Goal: Ask a question

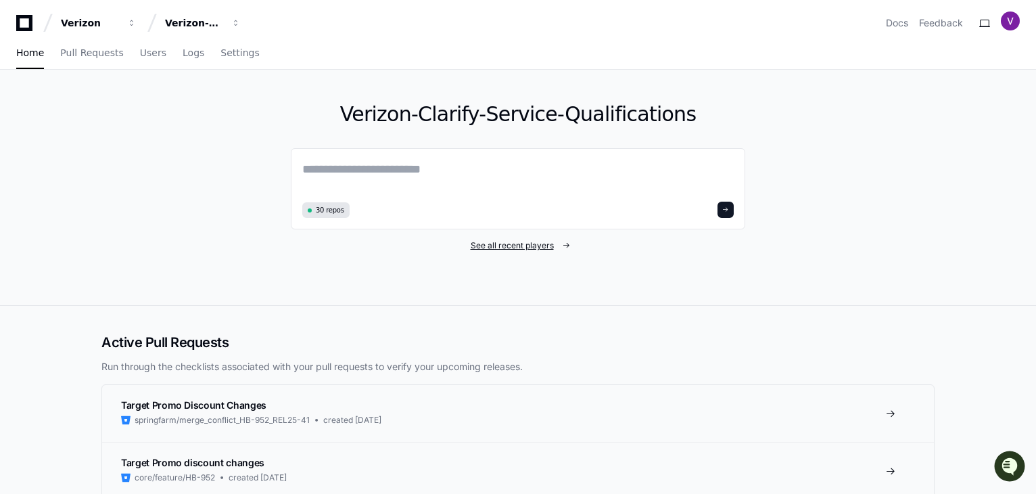
click at [511, 244] on span "See all recent players" at bounding box center [512, 245] width 83 height 11
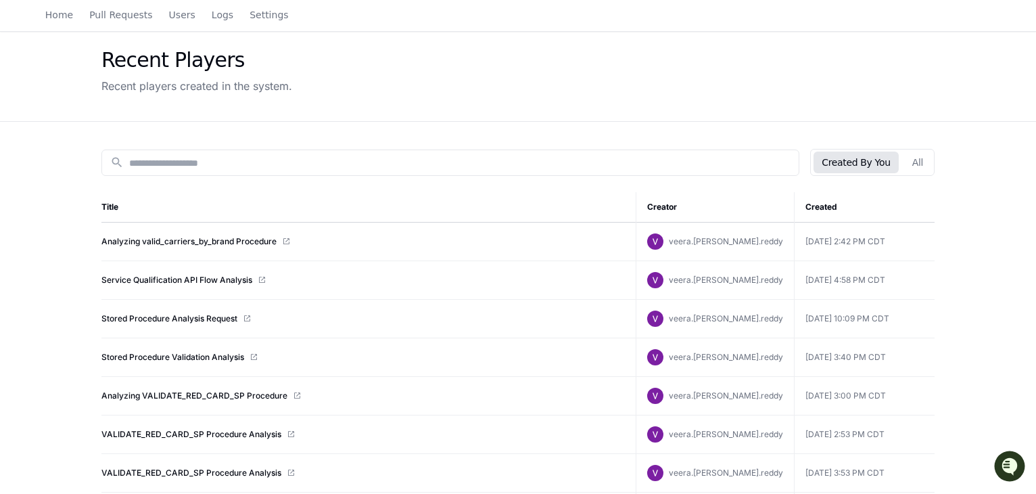
scroll to position [54, 0]
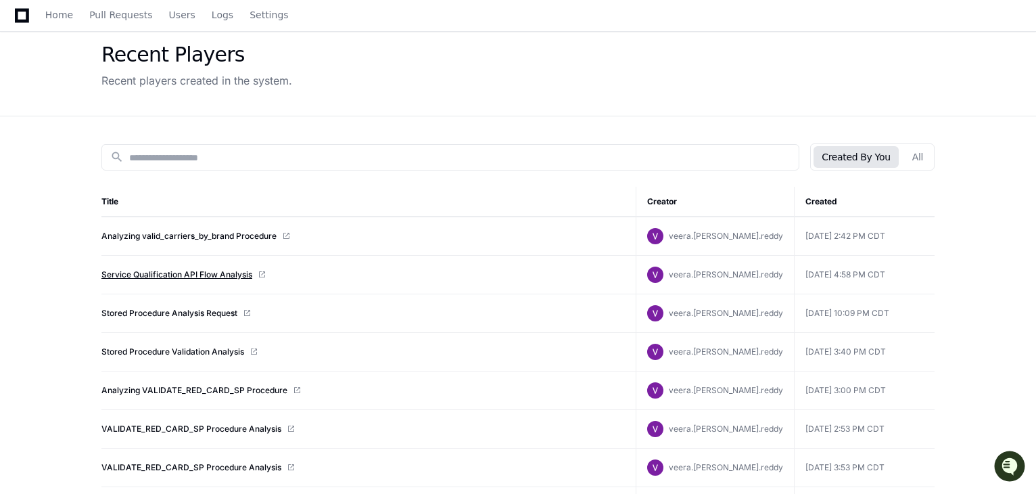
click at [233, 271] on link "Service Qualification API Flow Analysis" at bounding box center [176, 274] width 151 height 11
click at [212, 155] on input at bounding box center [459, 158] width 661 height 14
click at [62, 14] on span "Home" at bounding box center [59, 15] width 28 height 8
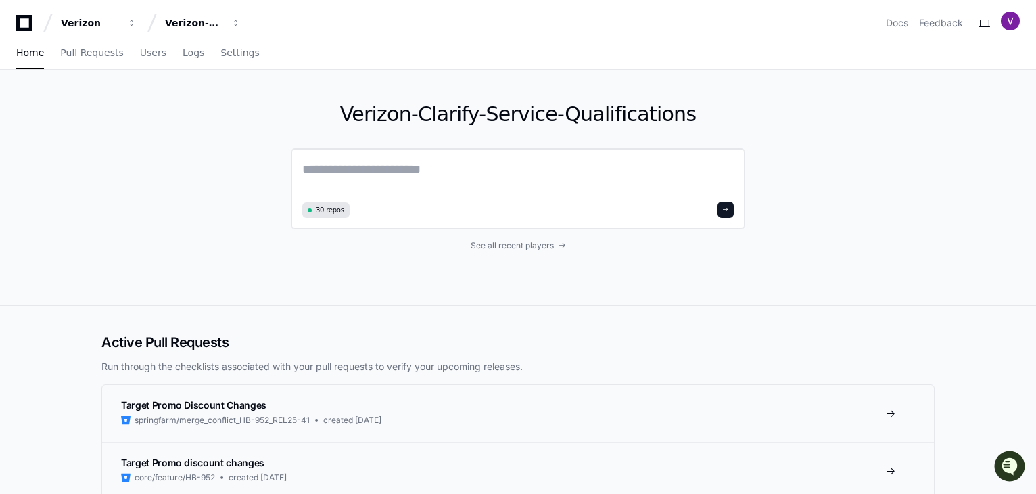
click at [402, 169] on textarea at bounding box center [517, 179] width 431 height 38
paste textarea "**********"
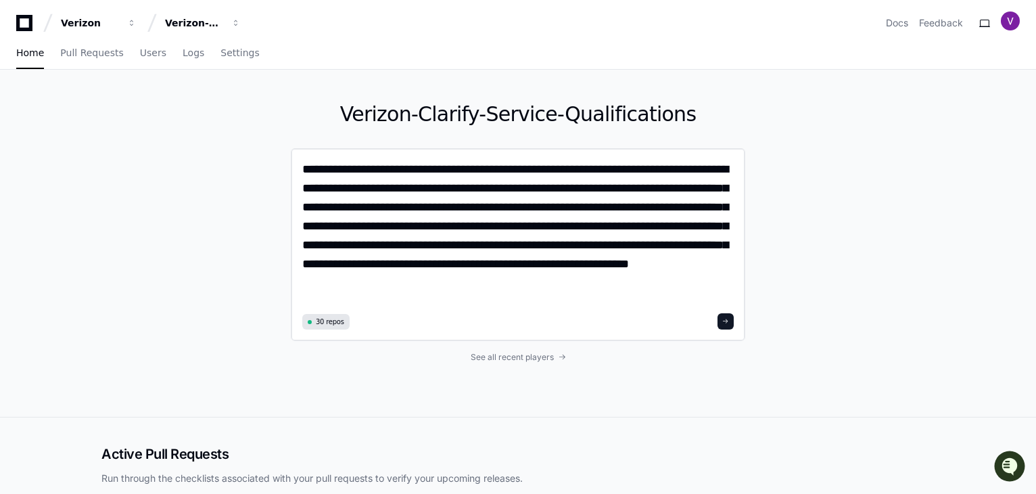
type textarea "**********"
click at [729, 320] on span at bounding box center [725, 321] width 7 height 7
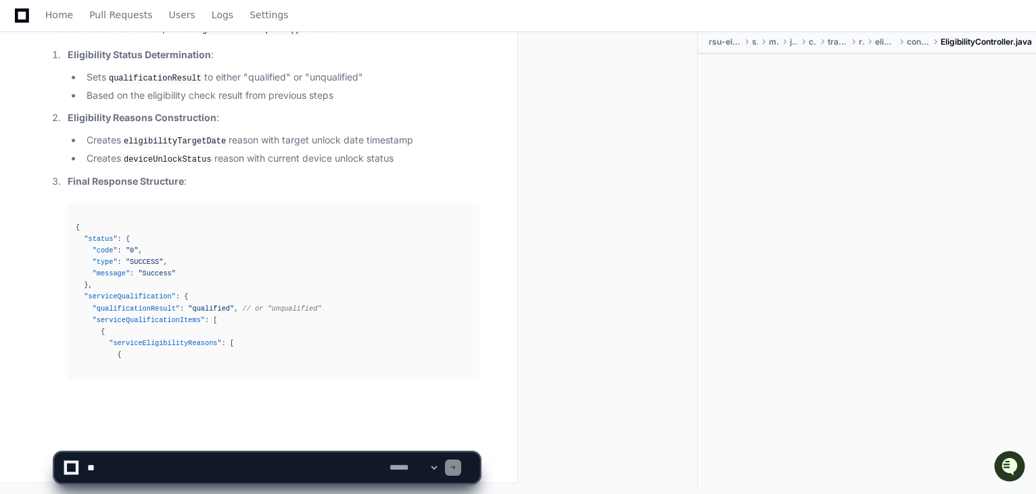
scroll to position [3547, 0]
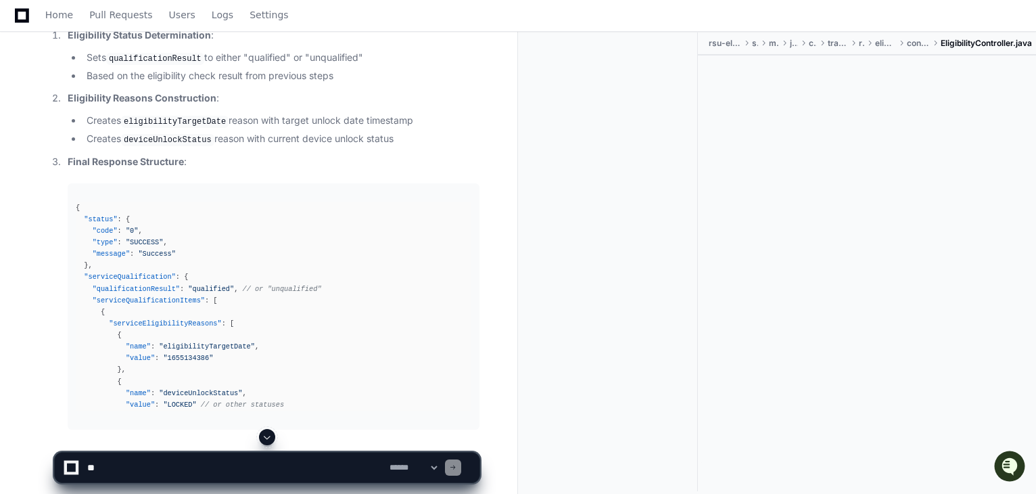
click at [268, 438] on span at bounding box center [267, 436] width 11 height 11
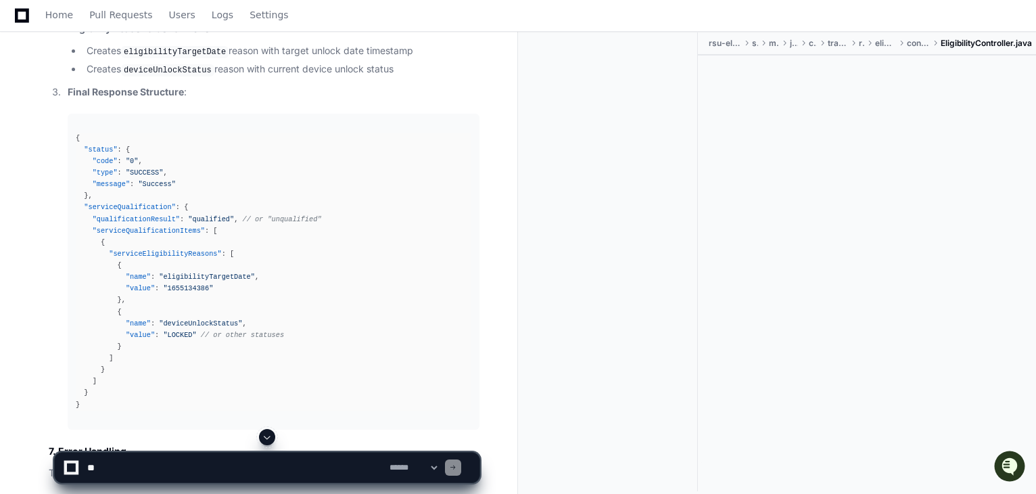
click at [268, 438] on span at bounding box center [267, 436] width 11 height 11
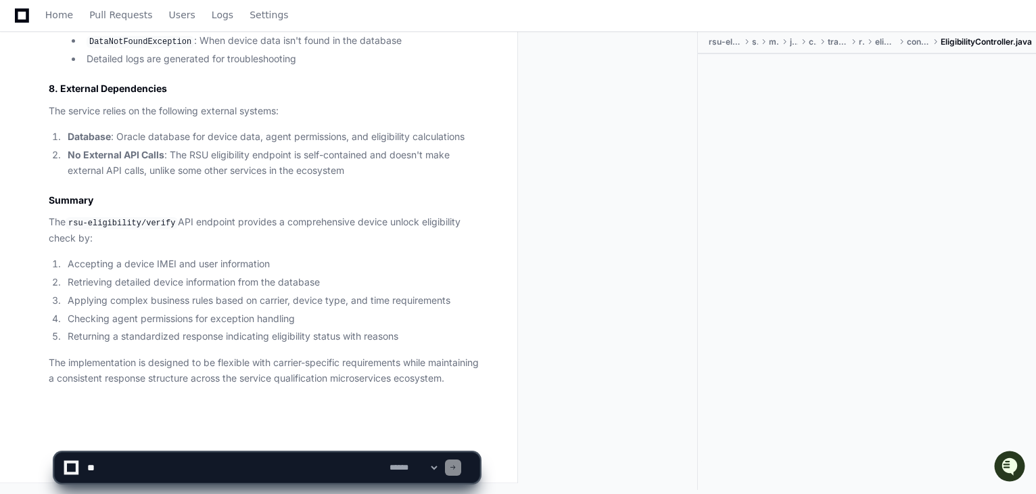
scroll to position [4244, 0]
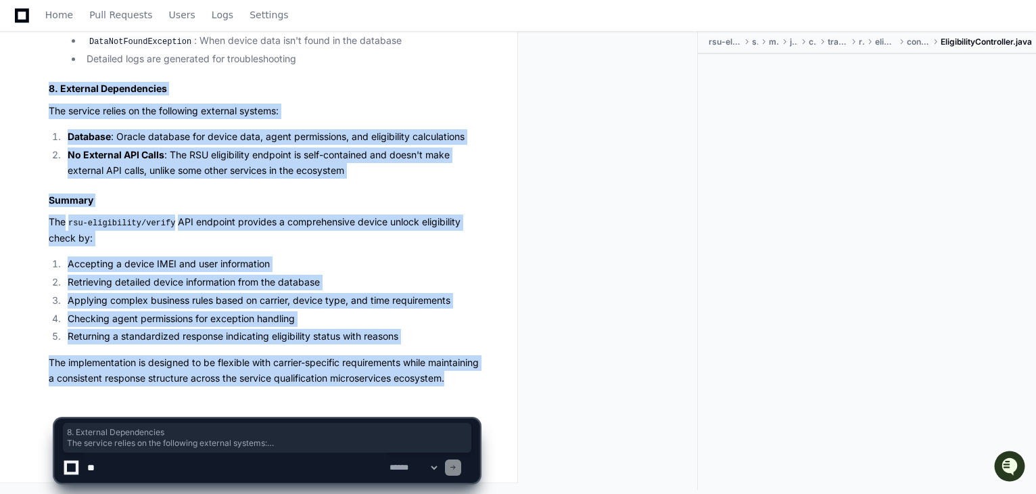
drag, startPoint x: 103, startPoint y: 379, endPoint x: 40, endPoint y: 79, distance: 306.8
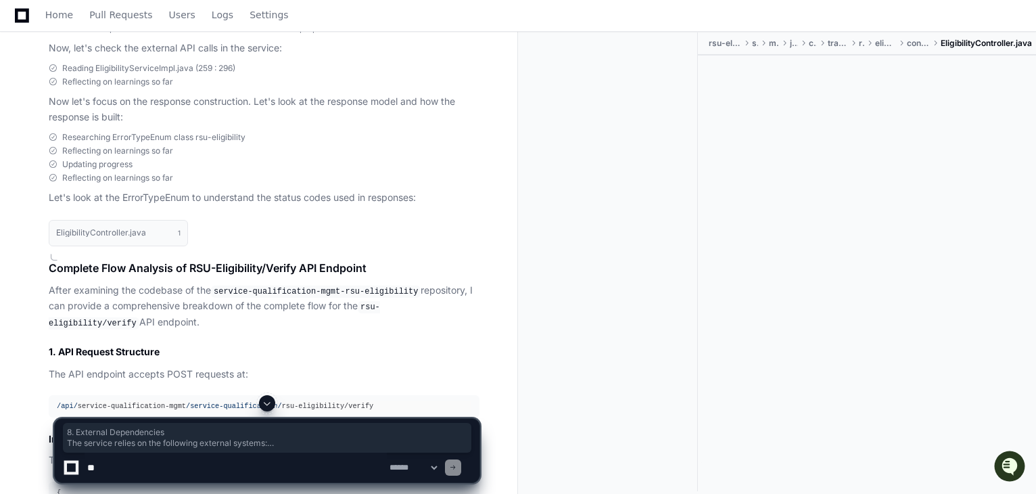
scroll to position [1184, 0]
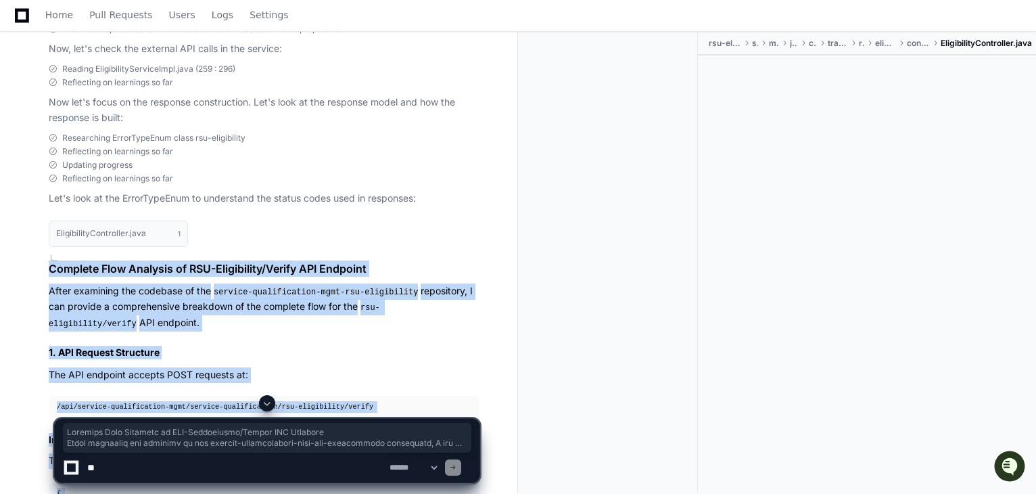
click at [50, 267] on h1 "Complete Flow Analysis of RSU-Eligibility/Verify API Endpoint" at bounding box center [264, 268] width 431 height 16
copy article "Complete Flow Analysis of RSU-Eligibility/Verify API Endpoint After examining t…"
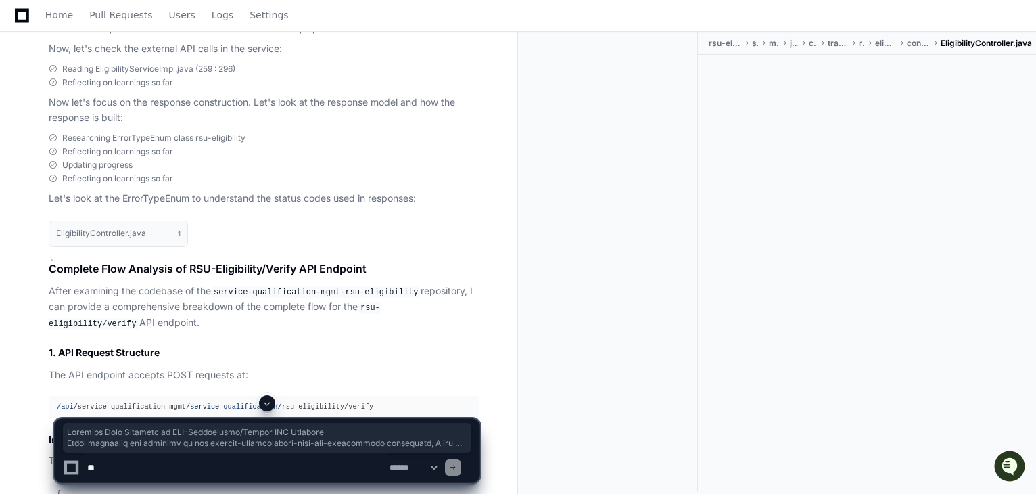
click at [260, 467] on textarea at bounding box center [236, 467] width 302 height 30
paste textarea "**********"
type textarea "**********"
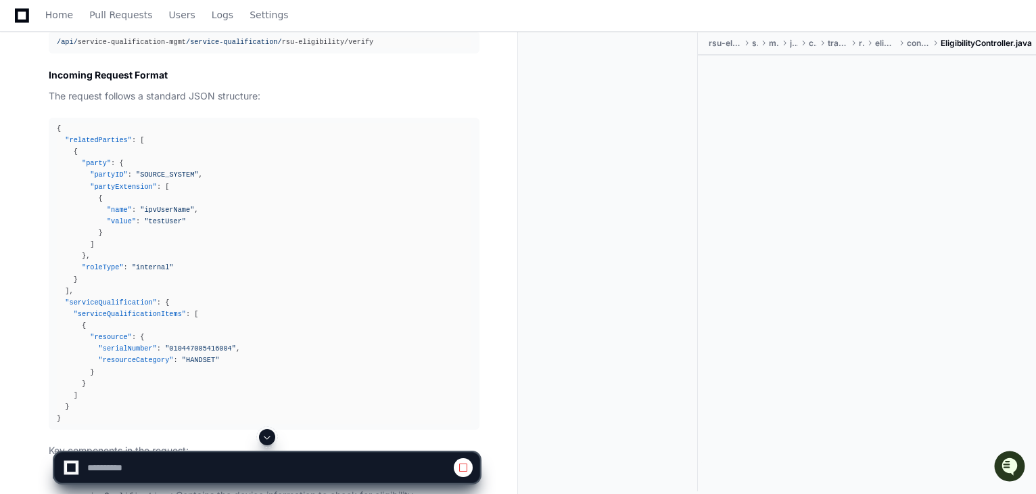
scroll to position [1555, 0]
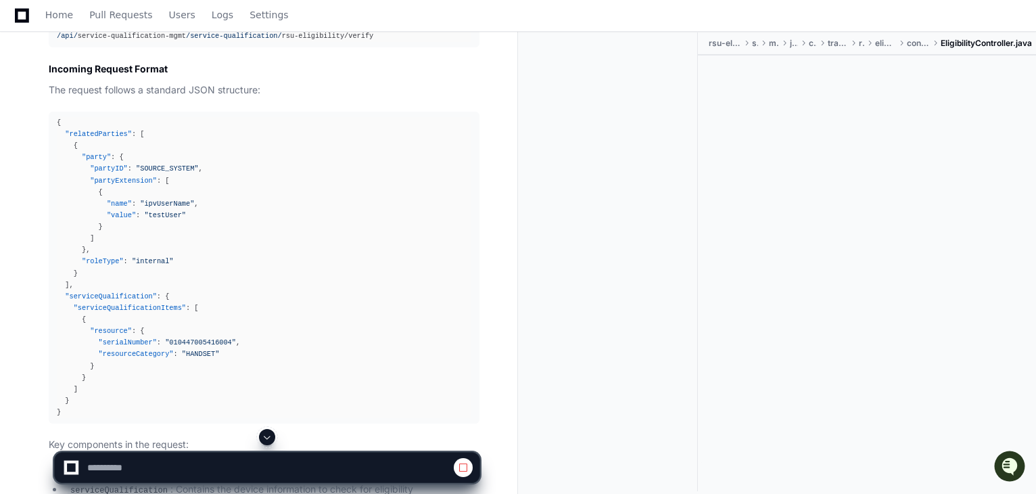
click at [265, 435] on span at bounding box center [267, 436] width 11 height 11
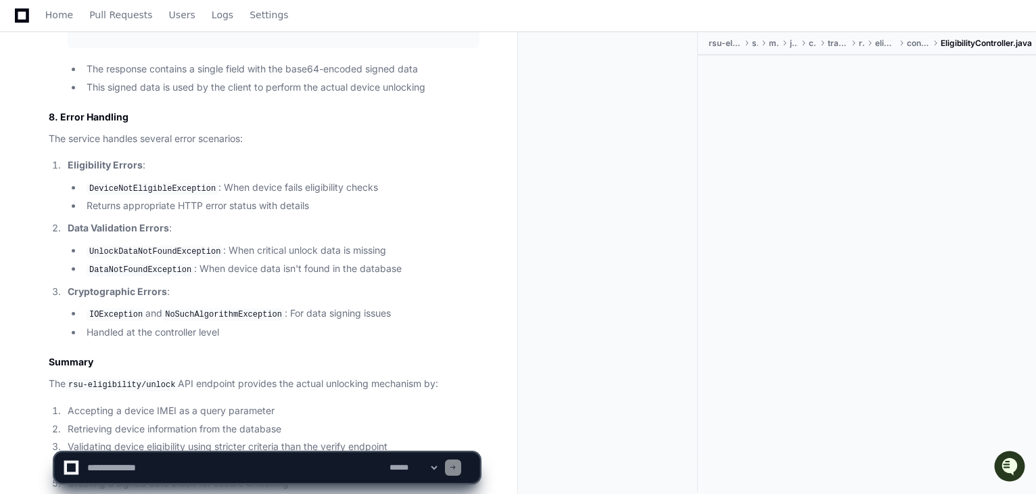
scroll to position [10421, 0]
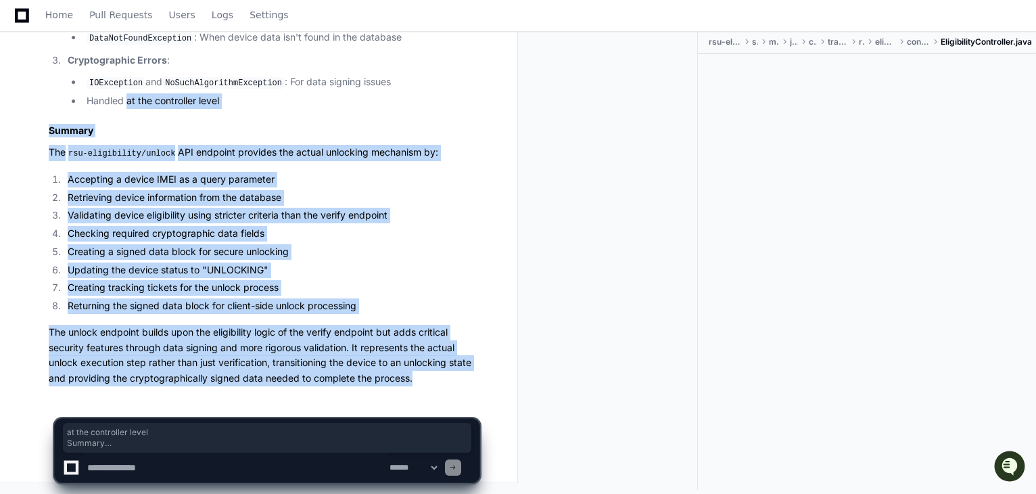
drag, startPoint x: 411, startPoint y: 379, endPoint x: 126, endPoint y: 105, distance: 394.9
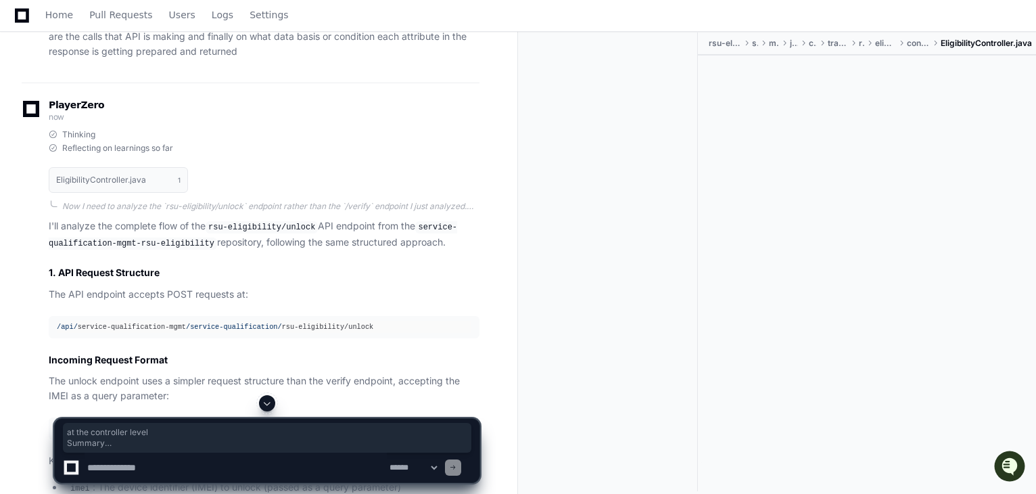
scroll to position [7127, 0]
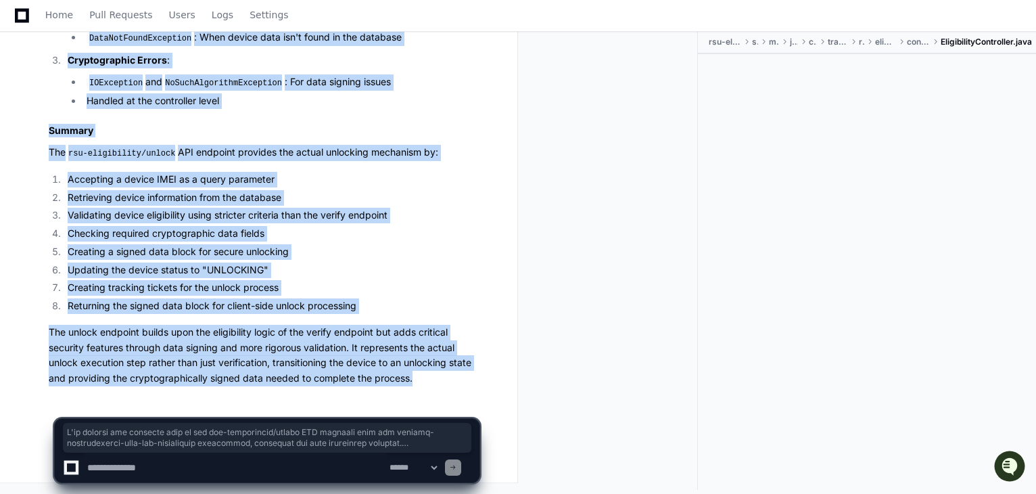
scroll to position [10421, 0]
copy article "I'll analyze the complete flow of the rsu-eligibility/unlock API endpoint from …"
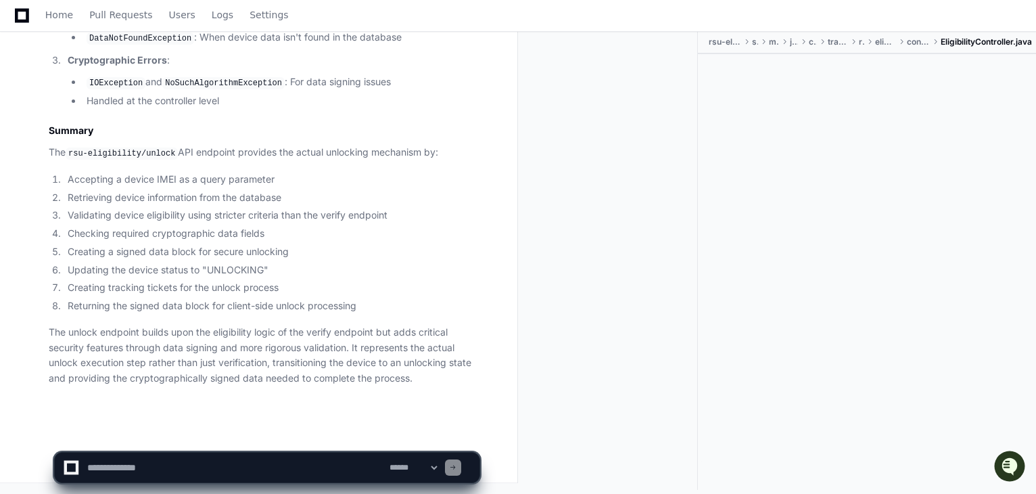
click at [633, 223] on div at bounding box center [613, 260] width 169 height 458
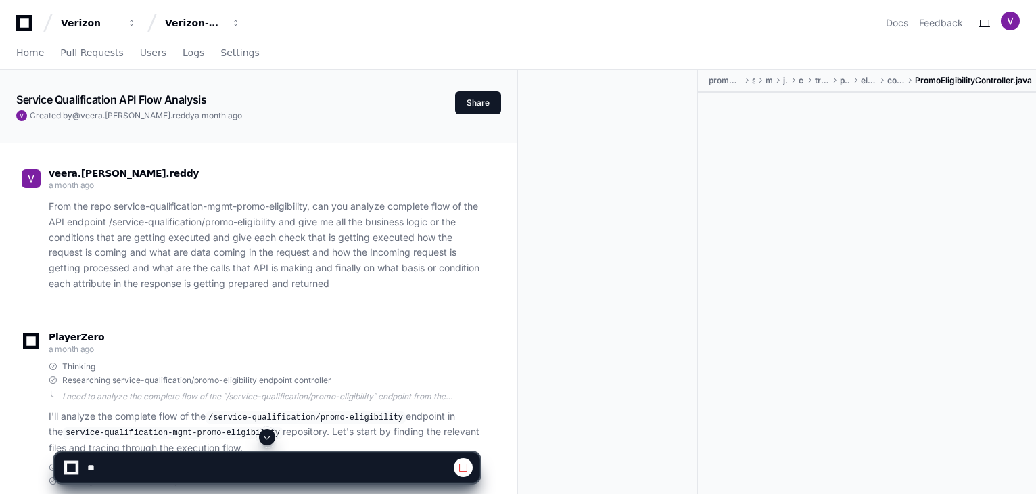
click at [461, 466] on span at bounding box center [463, 467] width 11 height 11
click at [268, 435] on span at bounding box center [267, 436] width 11 height 11
click at [462, 468] on span at bounding box center [463, 467] width 11 height 11
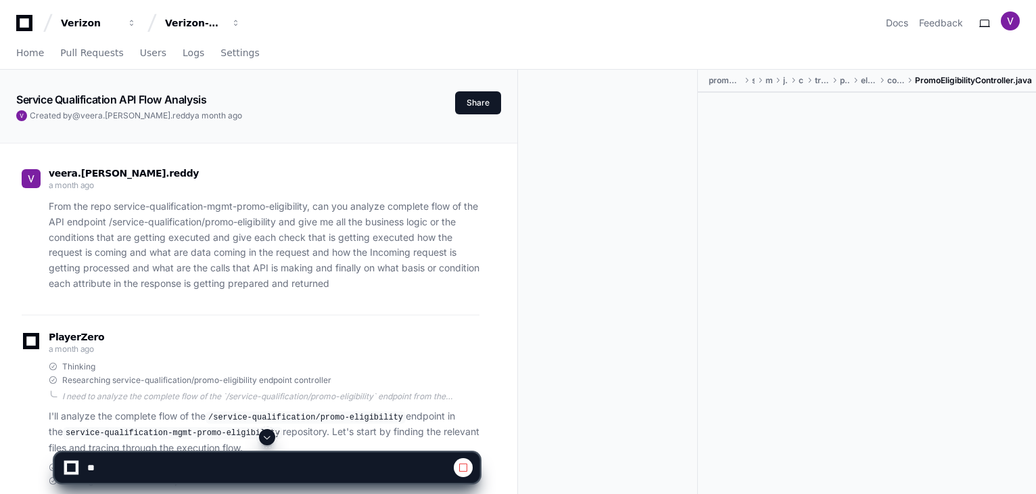
click at [462, 468] on span at bounding box center [463, 467] width 11 height 11
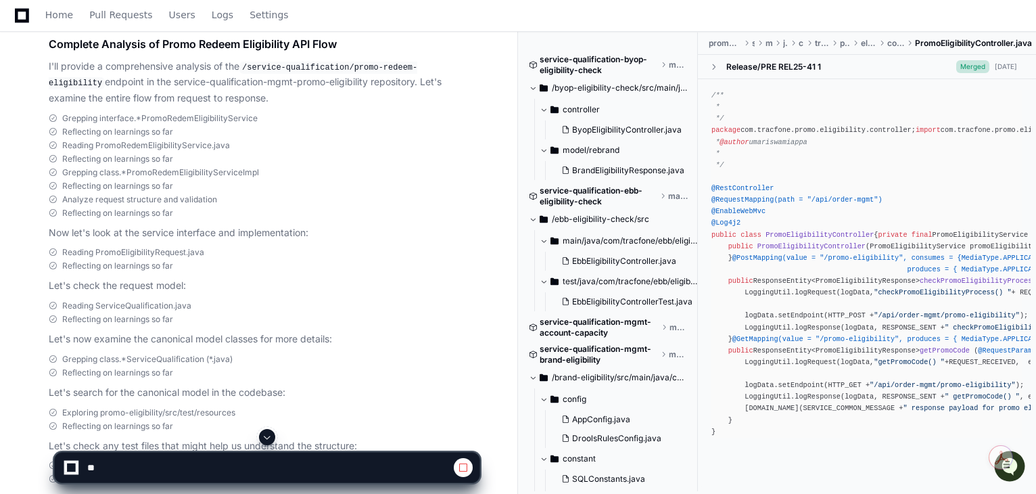
scroll to position [15992, 0]
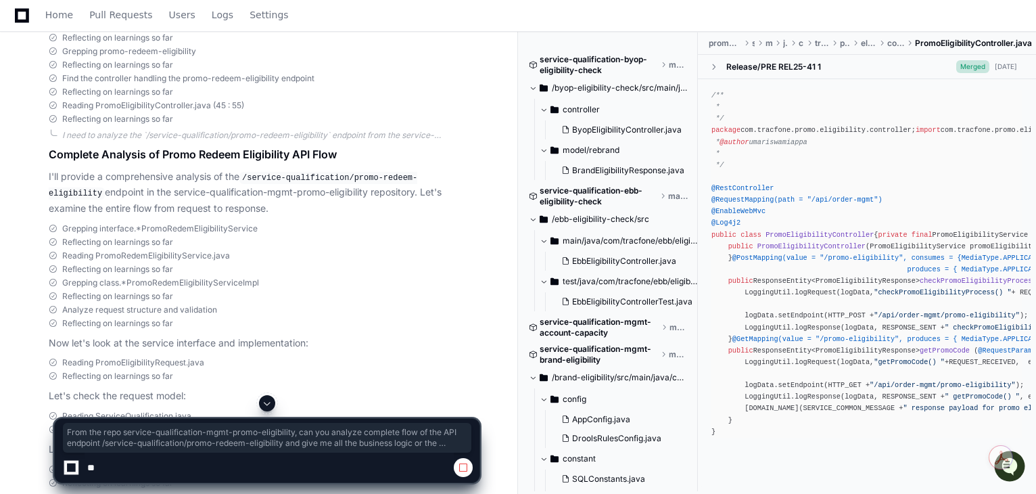
drag, startPoint x: 383, startPoint y: 184, endPoint x: 49, endPoint y: 109, distance: 342.3
copy p "From the repo service-qualification-mgmt-promo-eligibility, can you analyze com…"
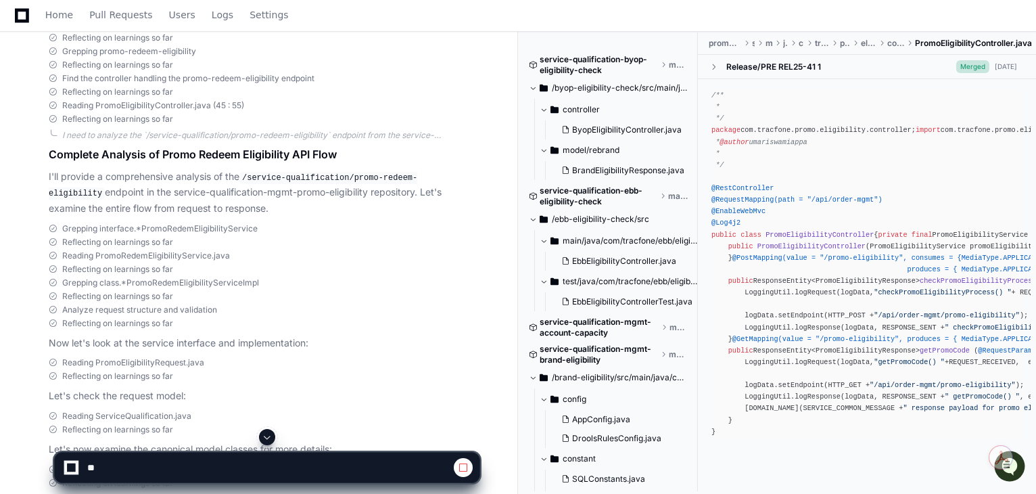
click at [468, 466] on button at bounding box center [463, 467] width 19 height 19
